Goal: Information Seeking & Learning: Learn about a topic

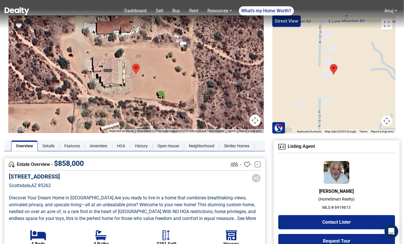
scroll to position [13, 0]
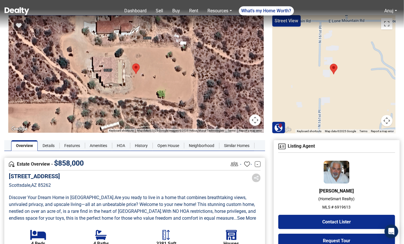
click at [28, 9] on img at bounding box center [17, 11] width 25 height 8
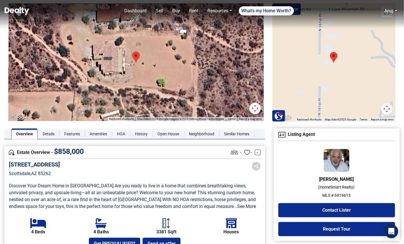
scroll to position [22, 0]
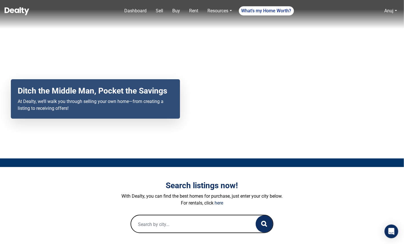
scroll to position [85, 0]
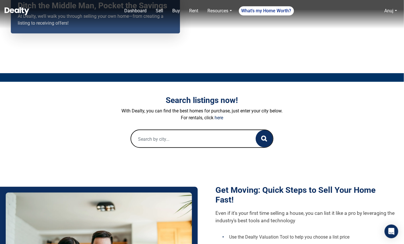
click at [159, 138] on input "text" at bounding box center [187, 139] width 113 height 18
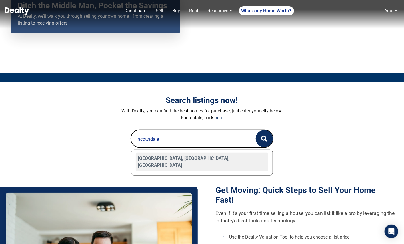
click at [156, 160] on div "Scottsdale, AZ, USA" at bounding box center [202, 162] width 133 height 18
type input "Scottsdale, AZ, USA"
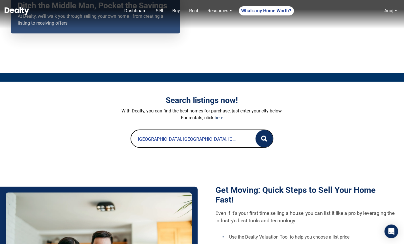
click at [265, 139] on circle "button" at bounding box center [264, 138] width 4 height 4
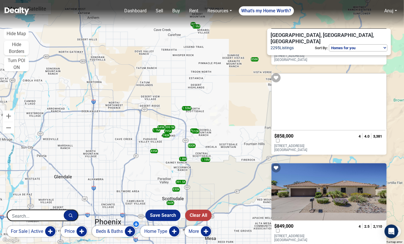
scroll to position [59, 0]
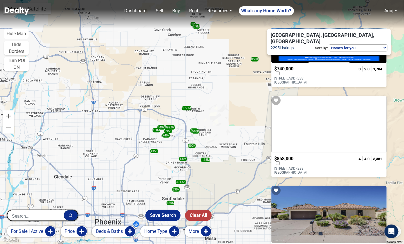
click at [294, 156] on span "$858,000" at bounding box center [284, 158] width 19 height 5
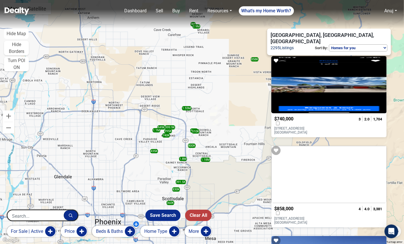
scroll to position [0, 0]
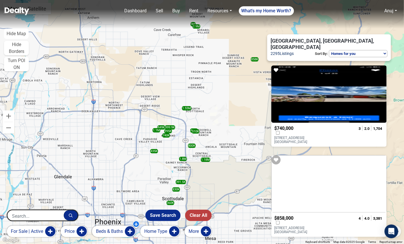
click at [294, 126] on span "$740,000" at bounding box center [284, 128] width 19 height 5
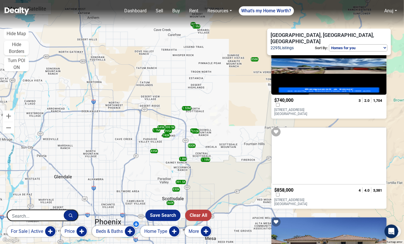
scroll to position [41, 0]
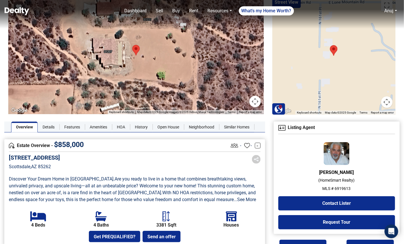
scroll to position [33, 0]
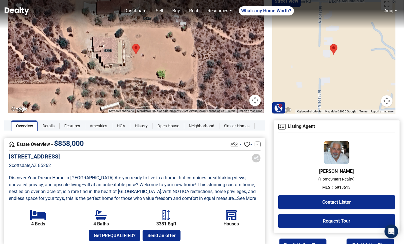
click at [348, 187] on p "MLS # 6919613" at bounding box center [337, 188] width 117 height 6
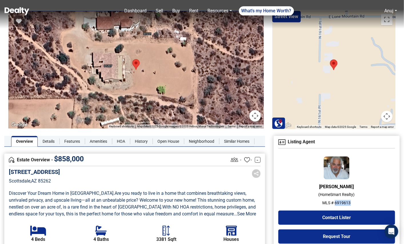
scroll to position [0, 0]
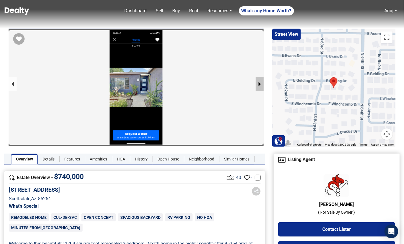
click at [259, 82] on button "next slide / item" at bounding box center [260, 84] width 8 height 14
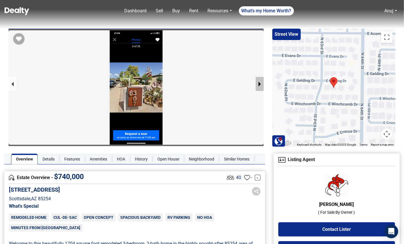
click at [259, 82] on button "next slide / item" at bounding box center [260, 84] width 8 height 14
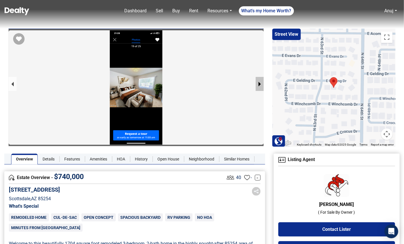
click at [259, 82] on button "next slide / item" at bounding box center [260, 84] width 8 height 14
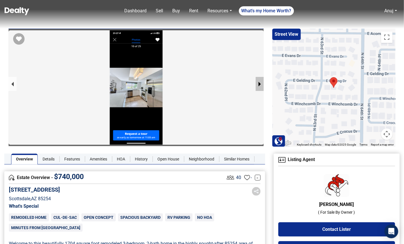
click at [259, 84] on button "next slide / item" at bounding box center [260, 84] width 8 height 14
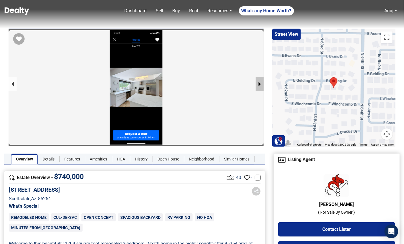
click at [259, 84] on button "next slide / item" at bounding box center [260, 84] width 8 height 14
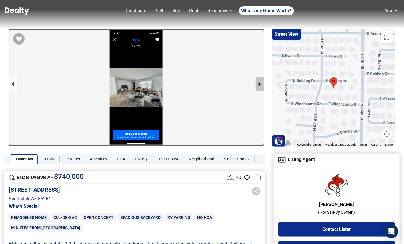
click at [259, 84] on button "next slide / item" at bounding box center [260, 84] width 8 height 14
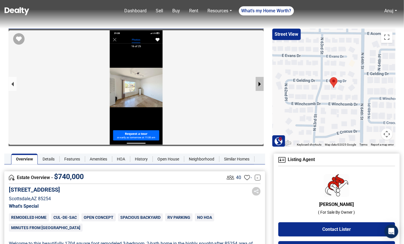
click at [259, 84] on button "next slide / item" at bounding box center [260, 84] width 8 height 14
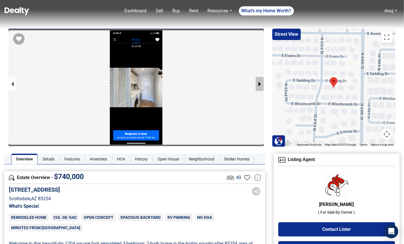
click at [259, 84] on button "next slide / item" at bounding box center [260, 84] width 8 height 14
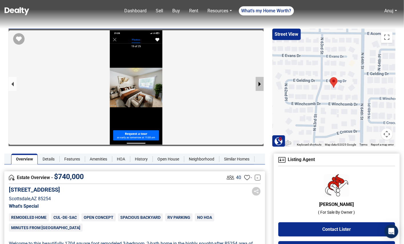
click at [263, 80] on button "next slide / item" at bounding box center [260, 84] width 8 height 14
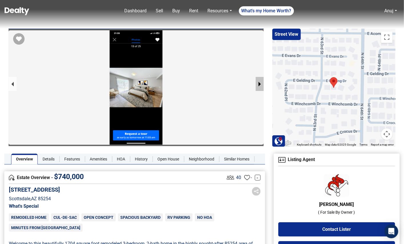
click at [263, 80] on button "next slide / item" at bounding box center [260, 84] width 8 height 14
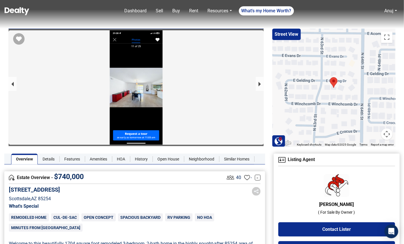
click at [128, 118] on div at bounding box center [136, 115] width 255 height 170
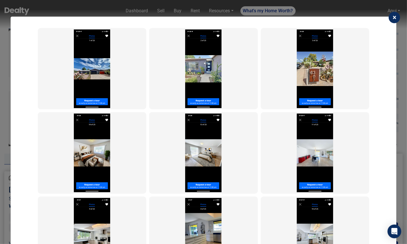
click at [393, 18] on span "×" at bounding box center [394, 17] width 4 height 8
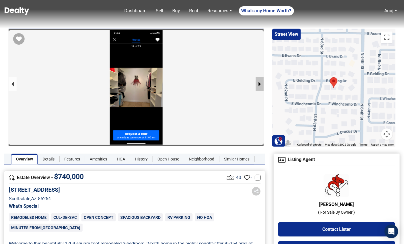
click at [261, 83] on button "next slide / item" at bounding box center [260, 84] width 8 height 14
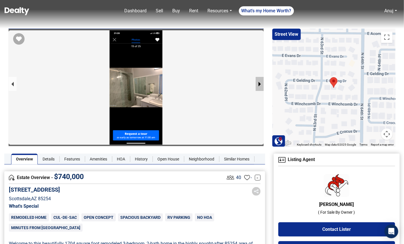
click at [261, 83] on button "next slide / item" at bounding box center [260, 84] width 8 height 14
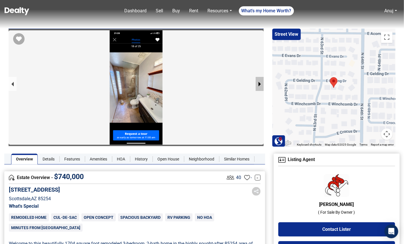
click at [261, 83] on button "next slide / item" at bounding box center [260, 84] width 8 height 14
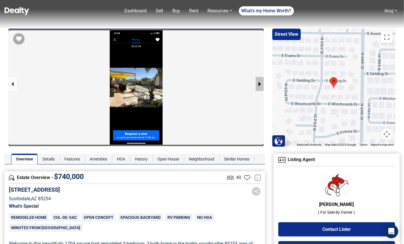
click at [261, 83] on button "next slide / item" at bounding box center [260, 84] width 8 height 14
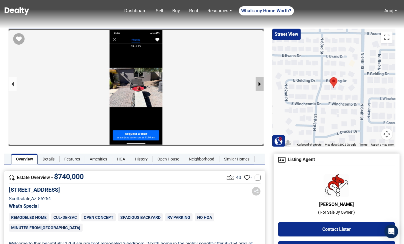
click at [261, 83] on button "next slide / item" at bounding box center [260, 84] width 8 height 14
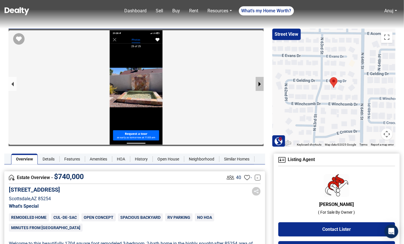
click at [261, 84] on button "next slide / item" at bounding box center [260, 84] width 8 height 14
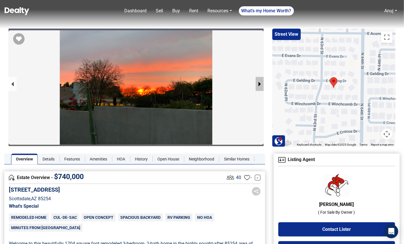
click at [261, 84] on button "next slide / item" at bounding box center [260, 84] width 8 height 14
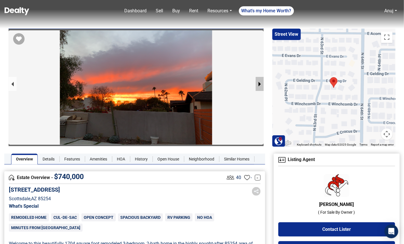
click at [256, 83] on button "next slide / item" at bounding box center [260, 84] width 8 height 14
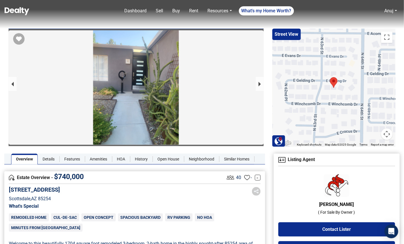
click at [190, 101] on div at bounding box center [136, 115] width 255 height 170
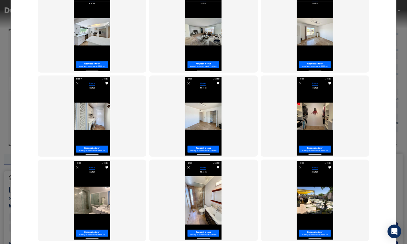
scroll to position [471, 0]
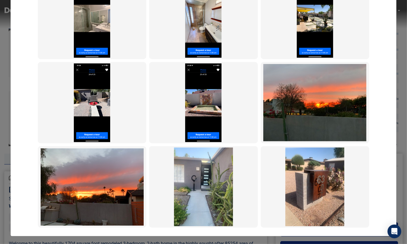
click at [295, 183] on img at bounding box center [314, 187] width 59 height 79
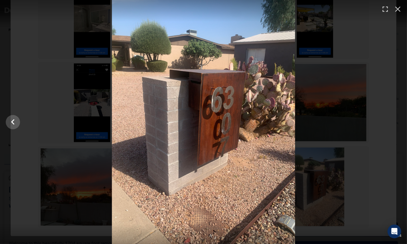
click at [309, 167] on div at bounding box center [203, 122] width 407 height 244
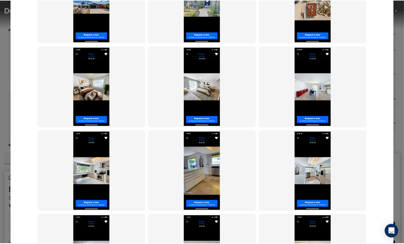
scroll to position [0, 0]
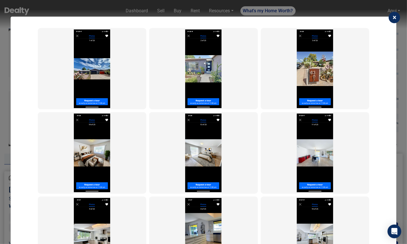
click at [395, 19] on span "×" at bounding box center [394, 17] width 4 height 8
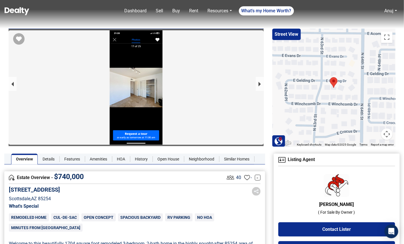
click at [137, 83] on div at bounding box center [136, 115] width 255 height 170
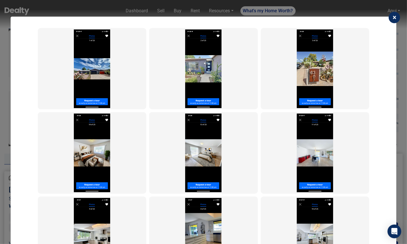
click at [211, 98] on img at bounding box center [203, 68] width 36 height 79
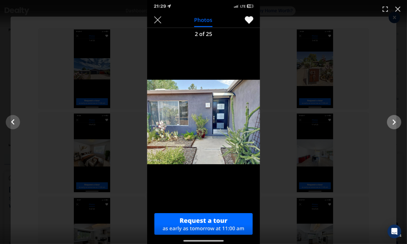
click at [391, 120] on icon "Show slide 3 of 24" at bounding box center [393, 122] width 11 height 14
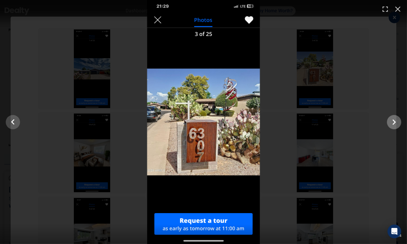
click at [391, 120] on icon "Show slide 4 of 24" at bounding box center [393, 122] width 11 height 14
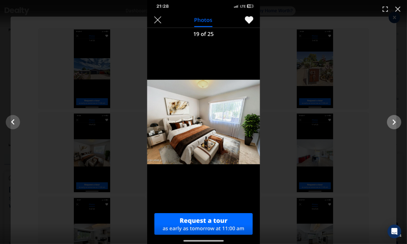
click at [391, 120] on icon "Show slide 5 of 24" at bounding box center [393, 122] width 11 height 14
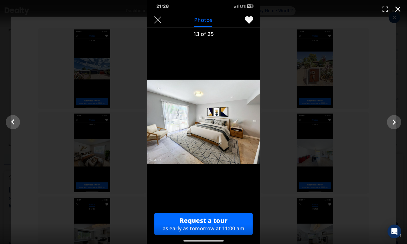
click at [396, 10] on icon "button" at bounding box center [397, 9] width 5 height 5
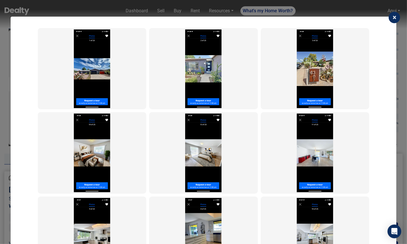
click at [393, 20] on span "×" at bounding box center [394, 17] width 4 height 8
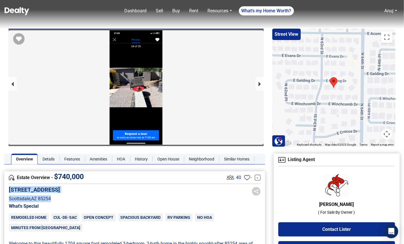
drag, startPoint x: 53, startPoint y: 198, endPoint x: 7, endPoint y: 192, distance: 45.6
copy div "[STREET_ADDRESS]"
